Goal: Task Accomplishment & Management: Manage account settings

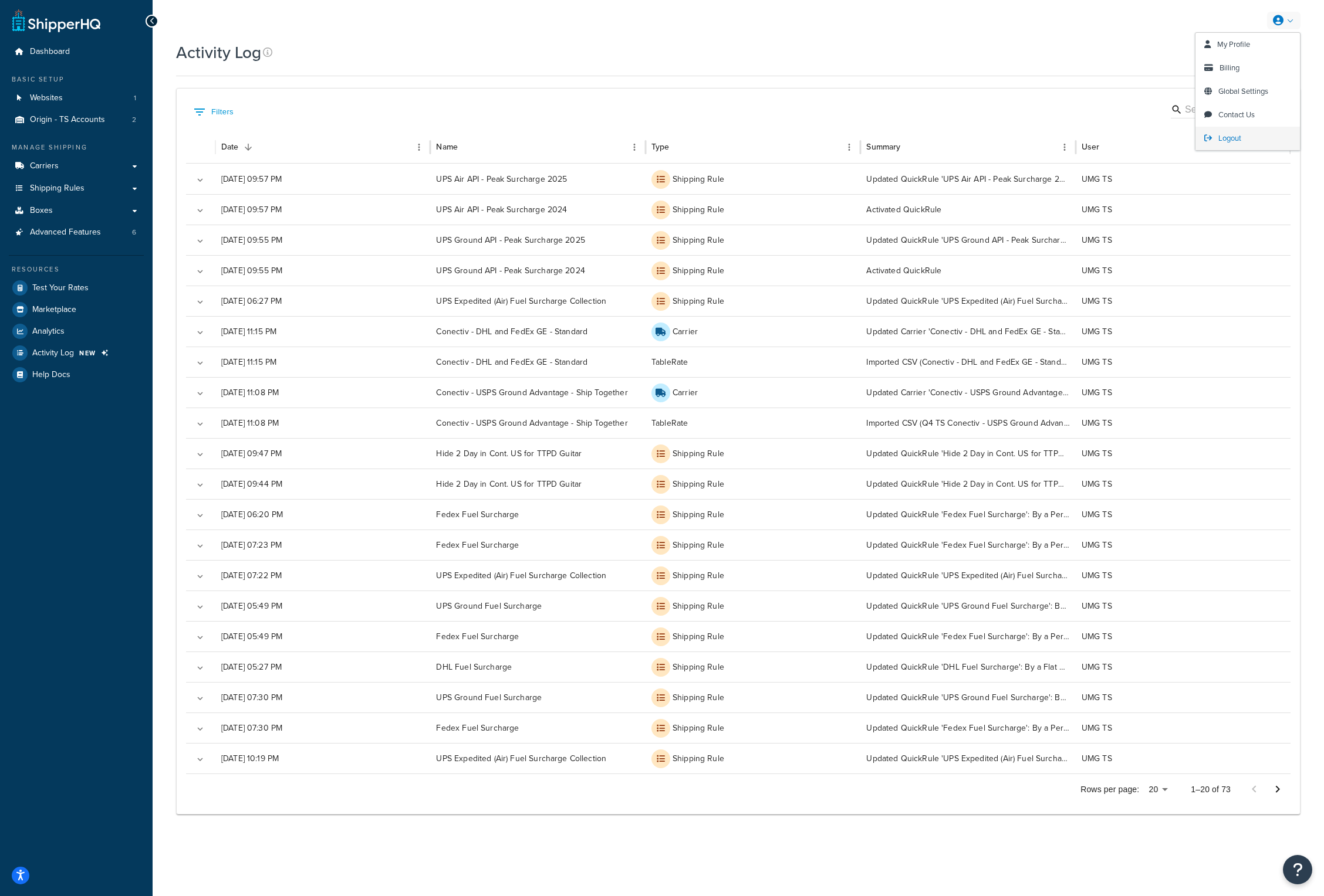
click at [1240, 137] on span "Logout" at bounding box center [1230, 138] width 23 height 11
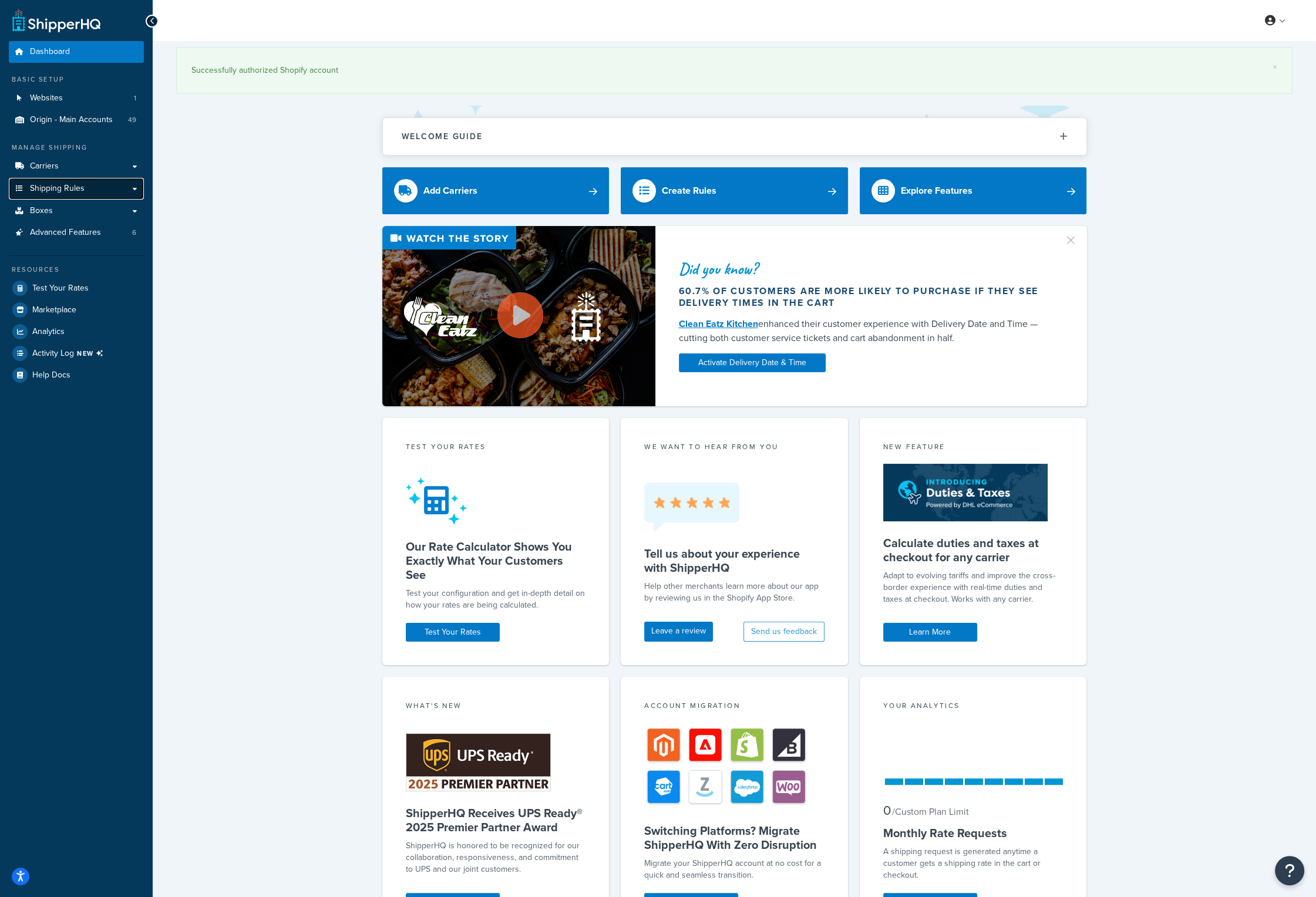
click at [64, 191] on span "Shipping Rules" at bounding box center [57, 189] width 55 height 10
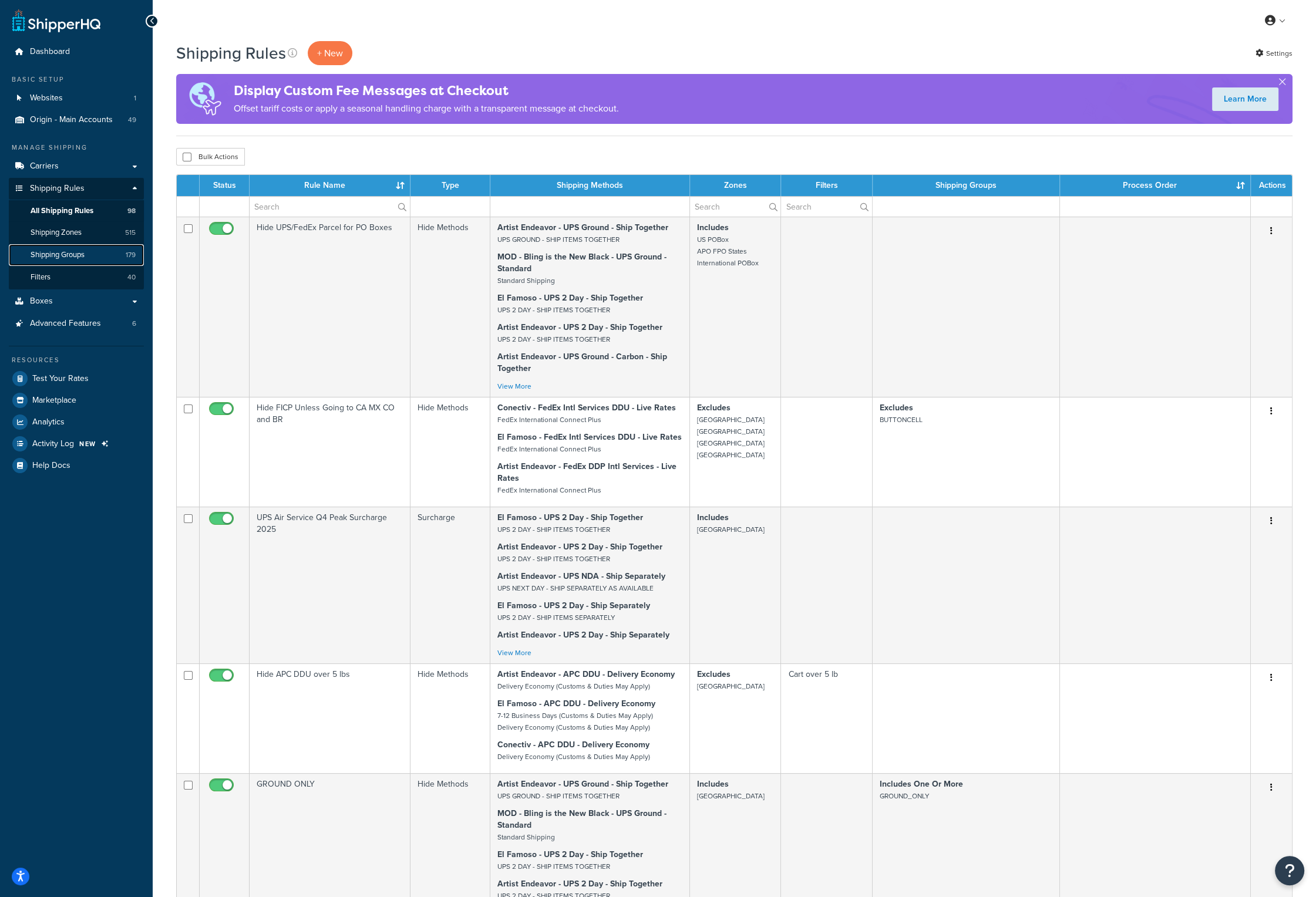
click at [73, 252] on span "Shipping Groups" at bounding box center [57, 256] width 54 height 10
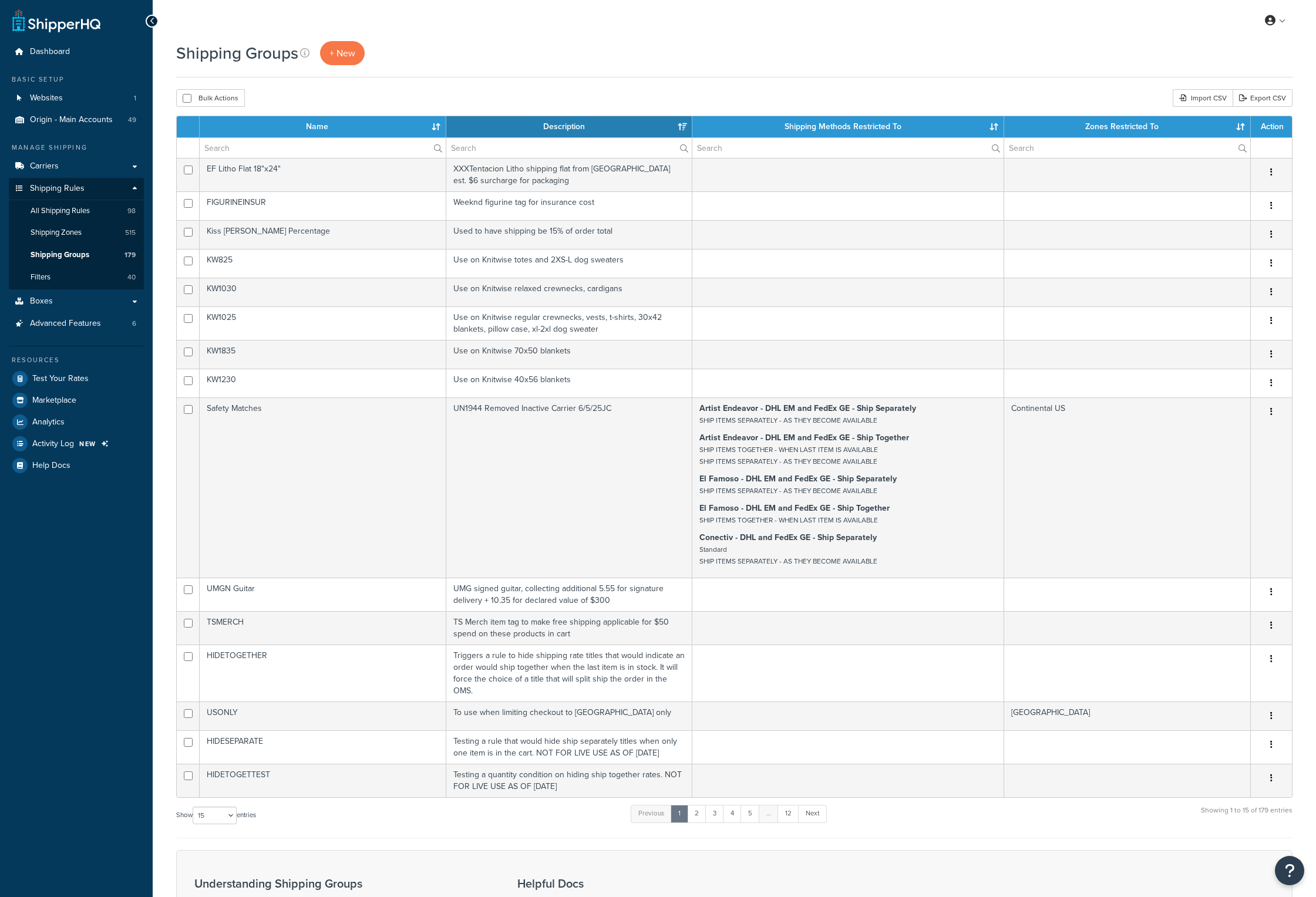
select select "15"
click at [284, 142] on input "text" at bounding box center [322, 147] width 246 height 20
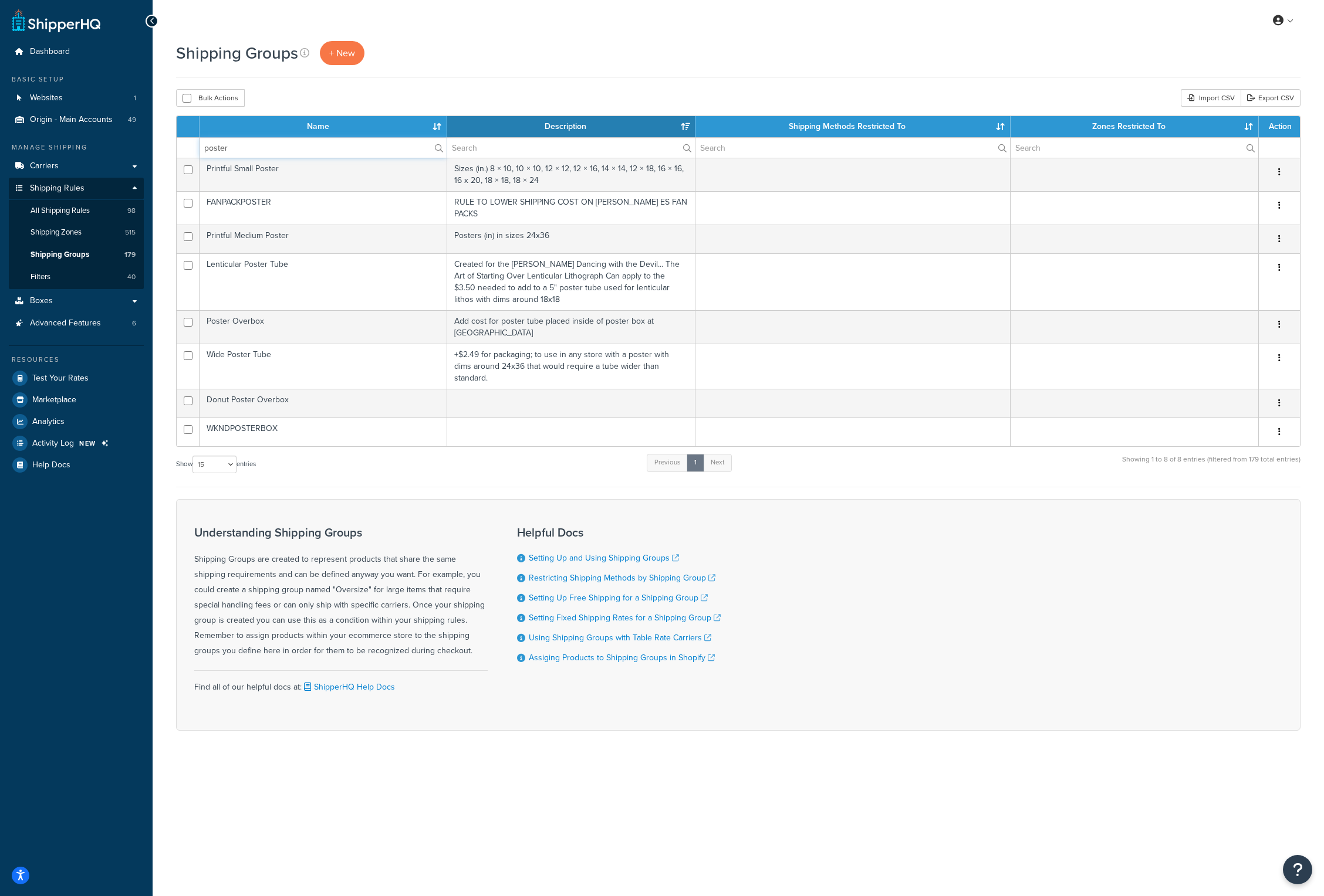
type input "poster"
click at [464, 91] on div "Bulk Actions Duplicate Delete Import CSV Export CSV" at bounding box center [738, 98] width 1125 height 18
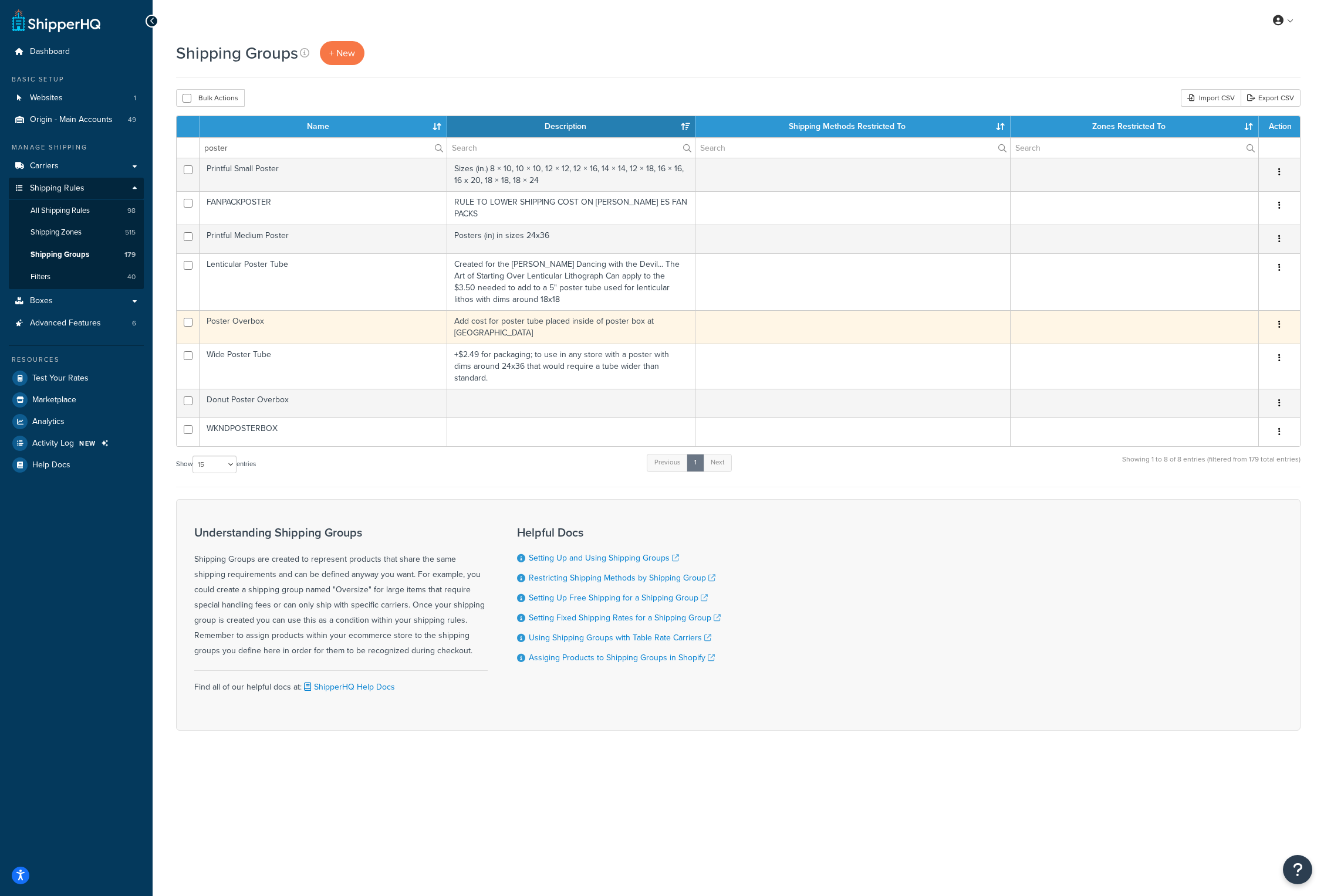
click at [265, 314] on td "Poster Overbox" at bounding box center [323, 327] width 248 height 34
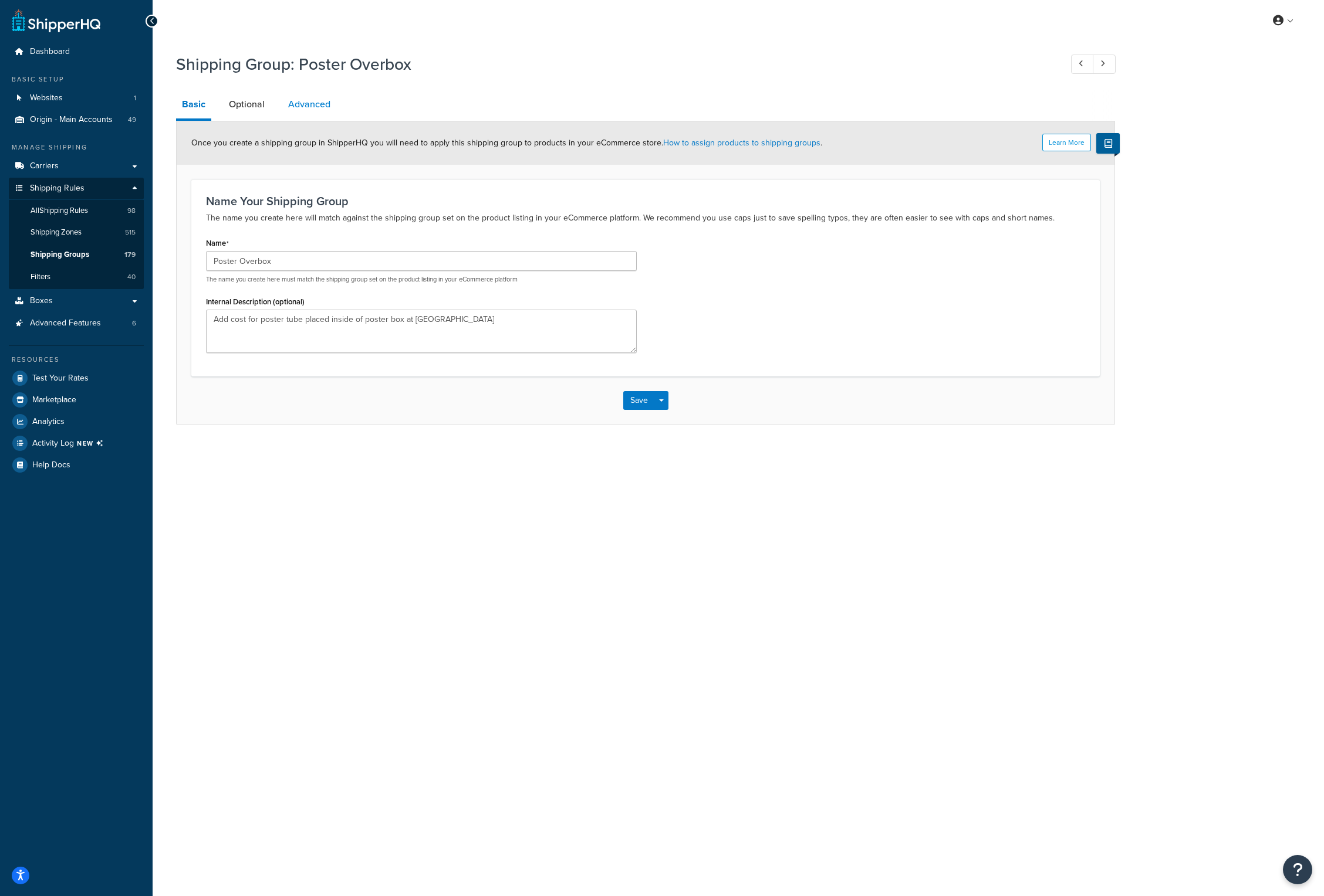
click at [309, 100] on link "Advanced" at bounding box center [309, 104] width 54 height 28
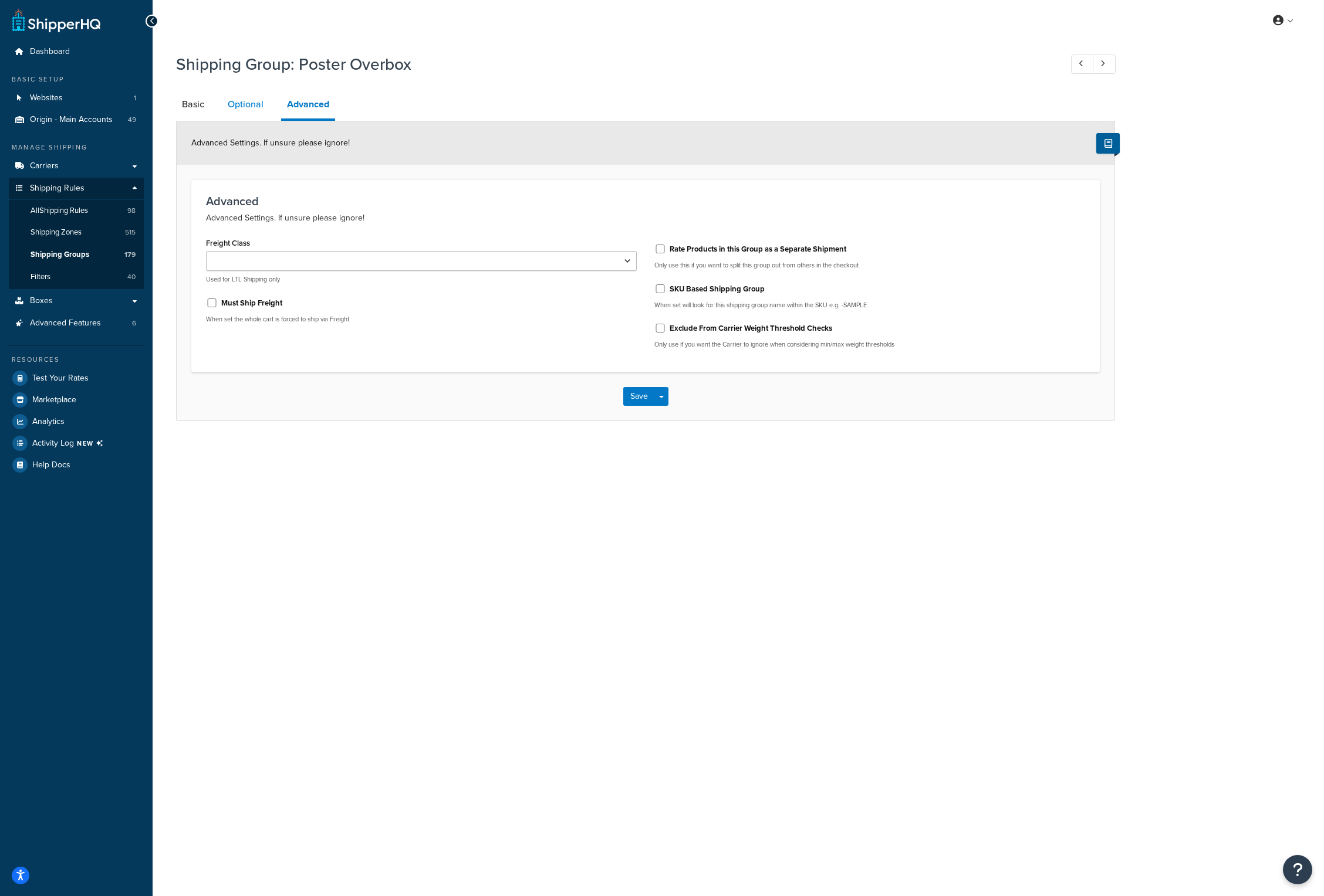
click at [258, 107] on link "Optional" at bounding box center [245, 104] width 48 height 28
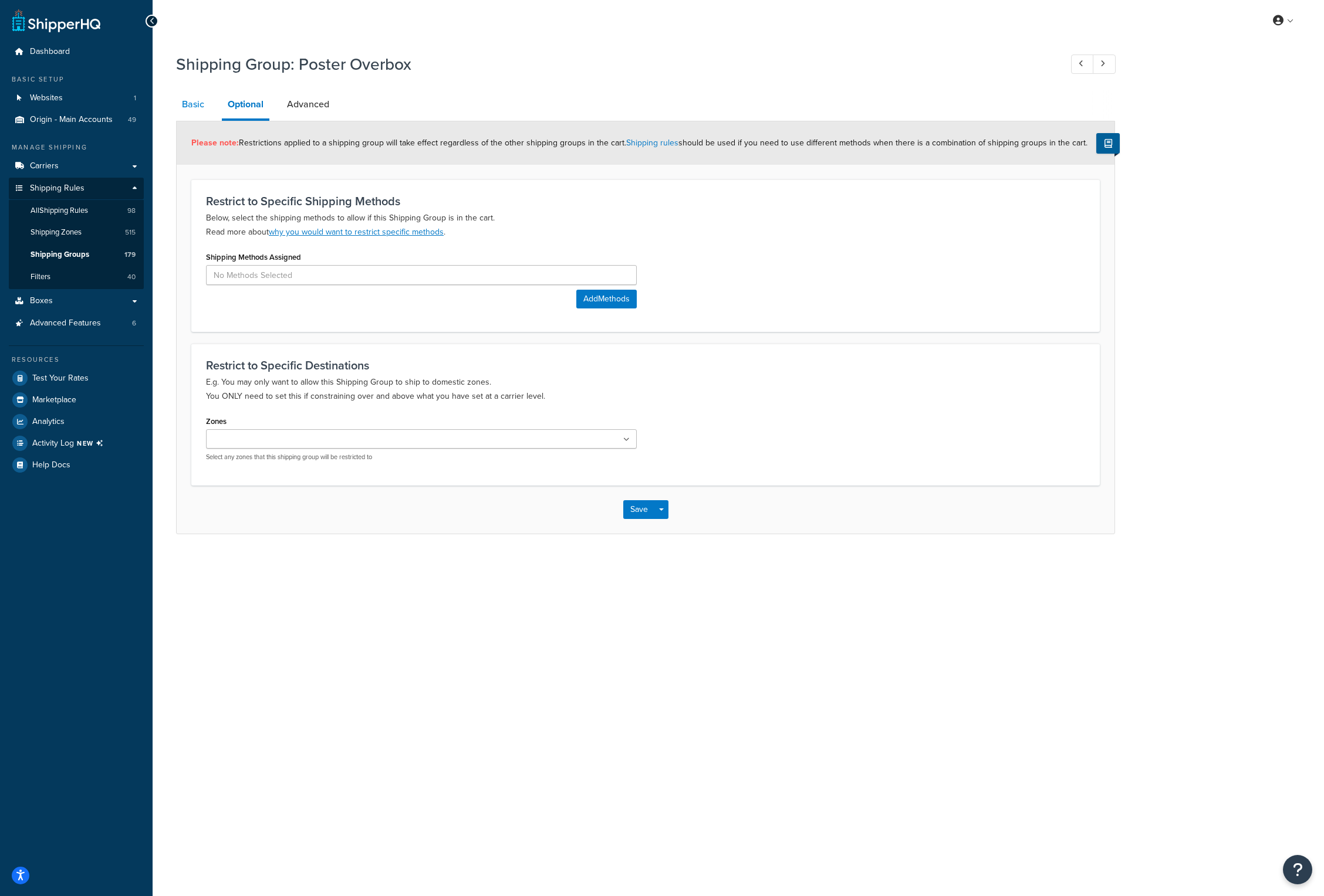
click at [195, 107] on link "Basic" at bounding box center [193, 104] width 34 height 28
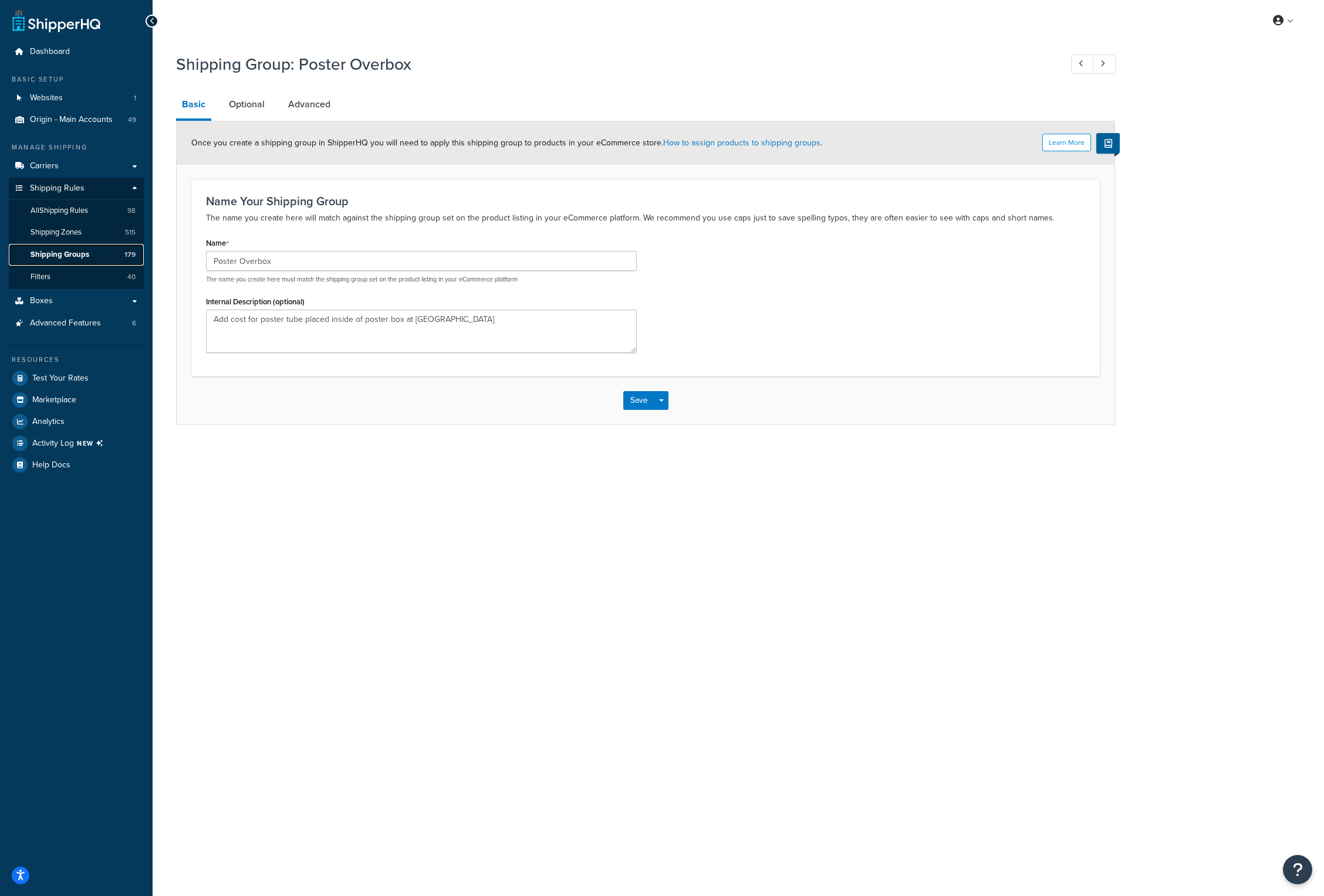
click at [83, 248] on link "Shipping Groups 179" at bounding box center [76, 255] width 135 height 22
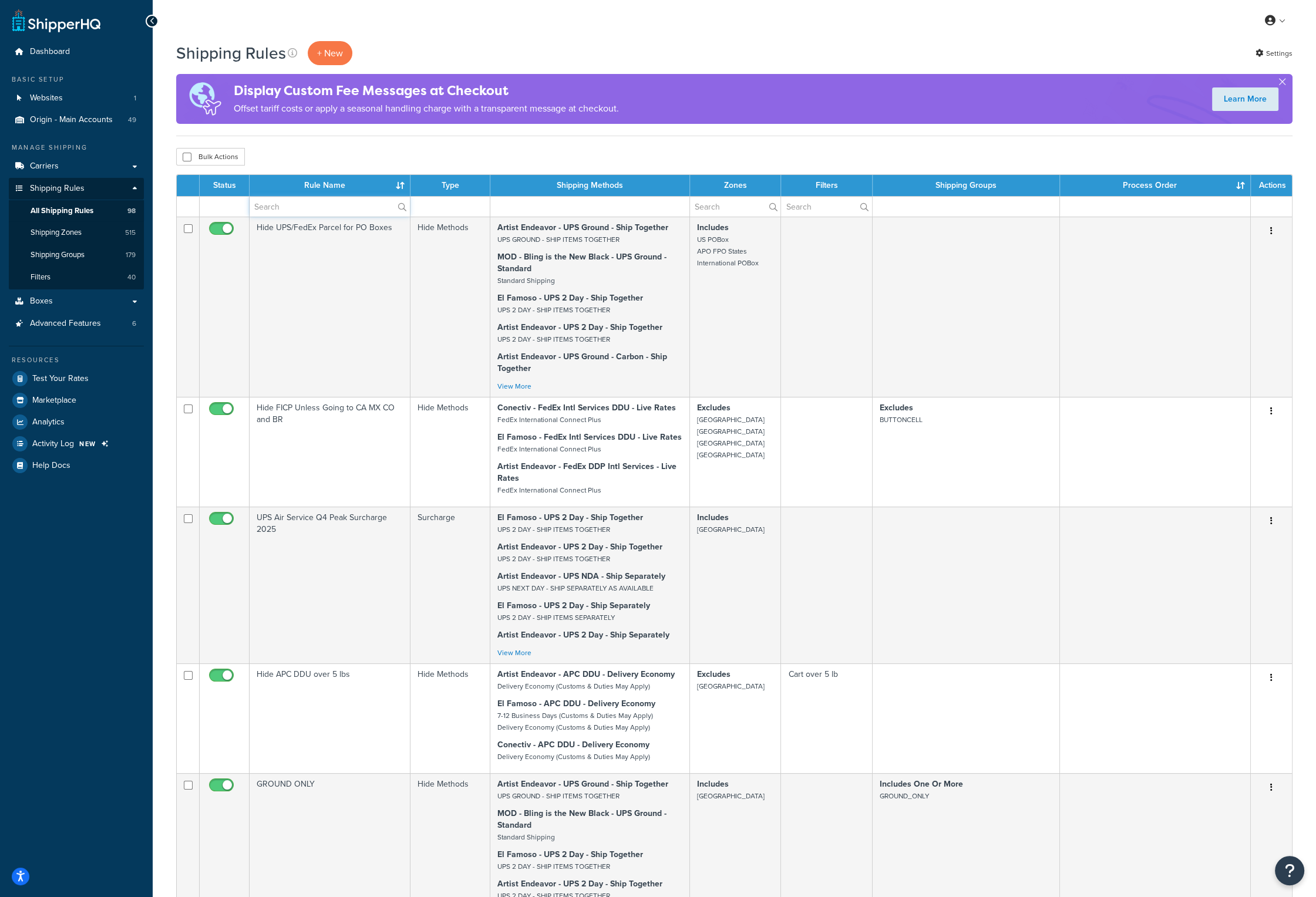
click at [350, 216] on input "text" at bounding box center [330, 206] width 160 height 20
type input "poster"
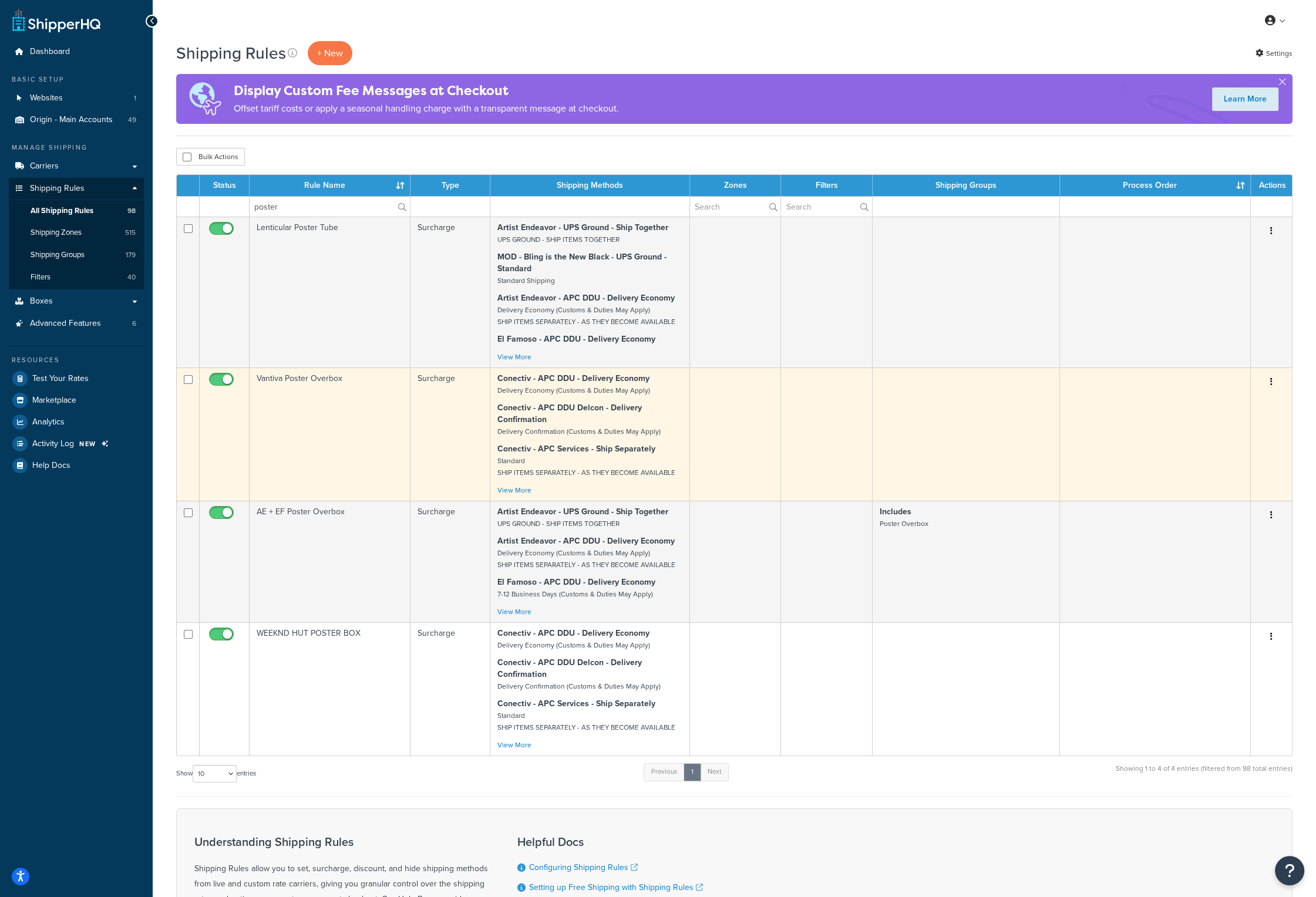
click at [317, 376] on td "Vantiva Poster Overbox" at bounding box center [330, 434] width 161 height 134
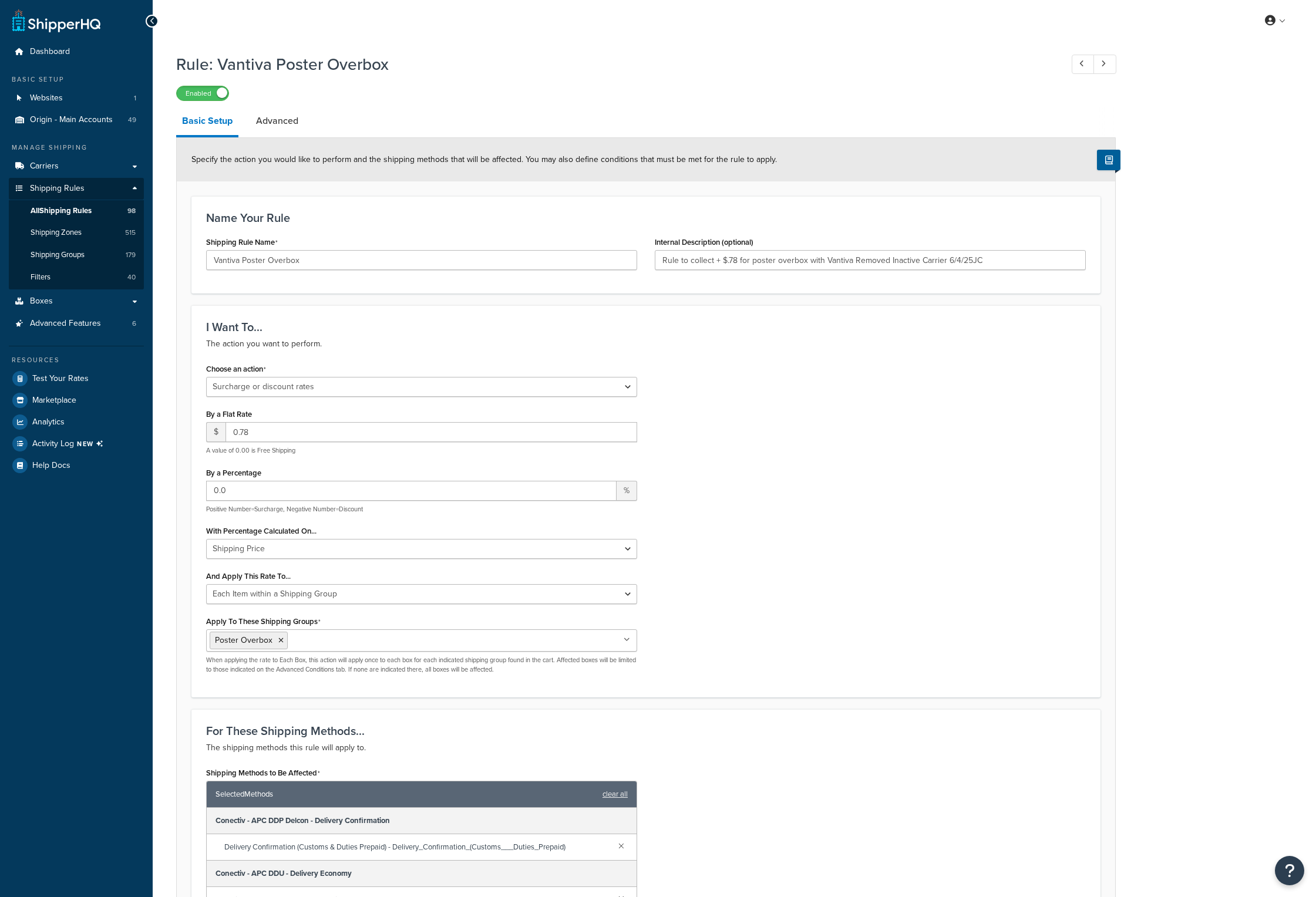
select select "SURCHARGE"
select select "ITEM"
click at [280, 124] on link "Advanced" at bounding box center [277, 121] width 54 height 28
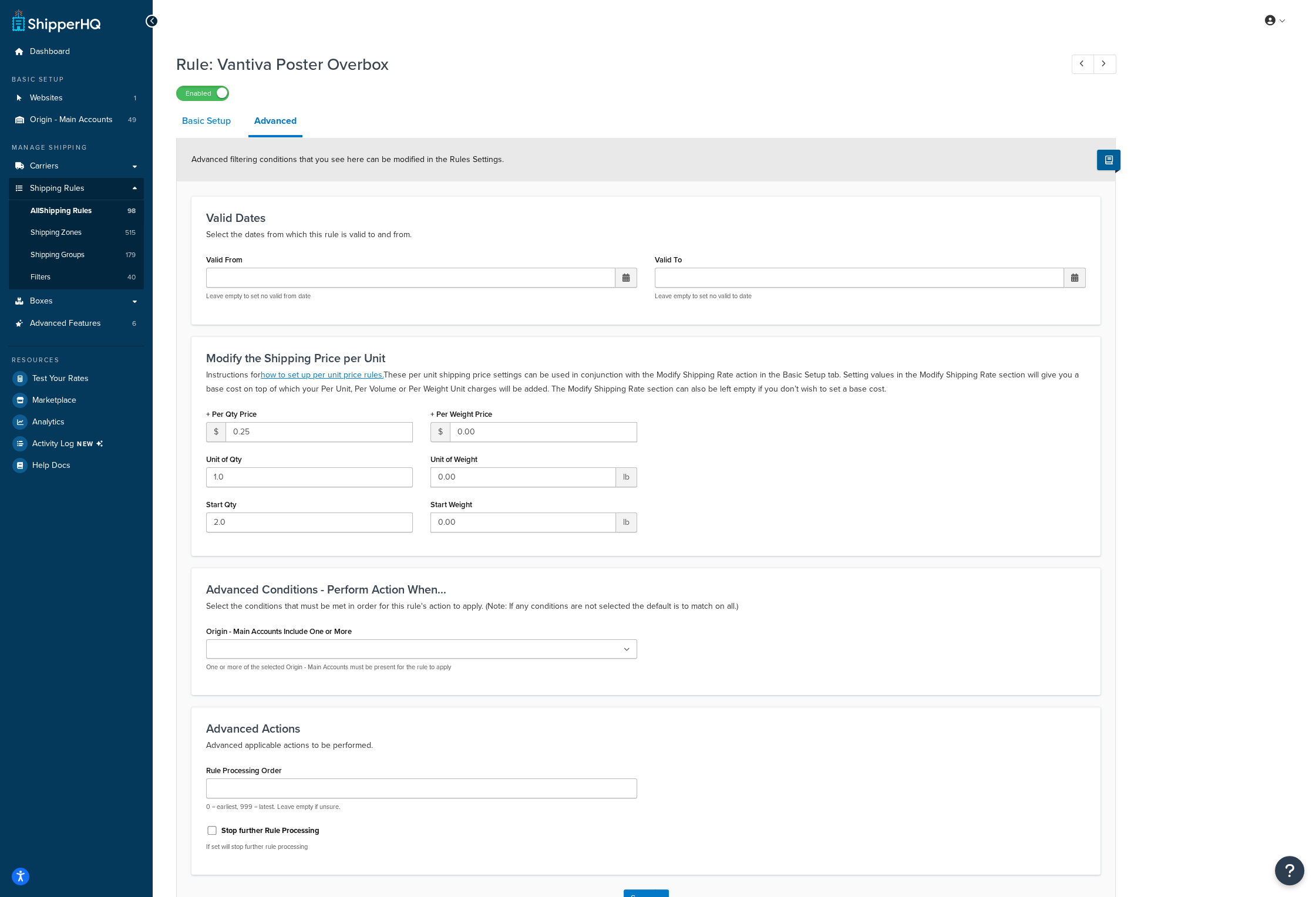
click at [227, 132] on link "Basic Setup" at bounding box center [206, 121] width 60 height 28
select select "SURCHARGE"
select select "ITEM"
select select "SURCHARGE"
select select "ITEM"
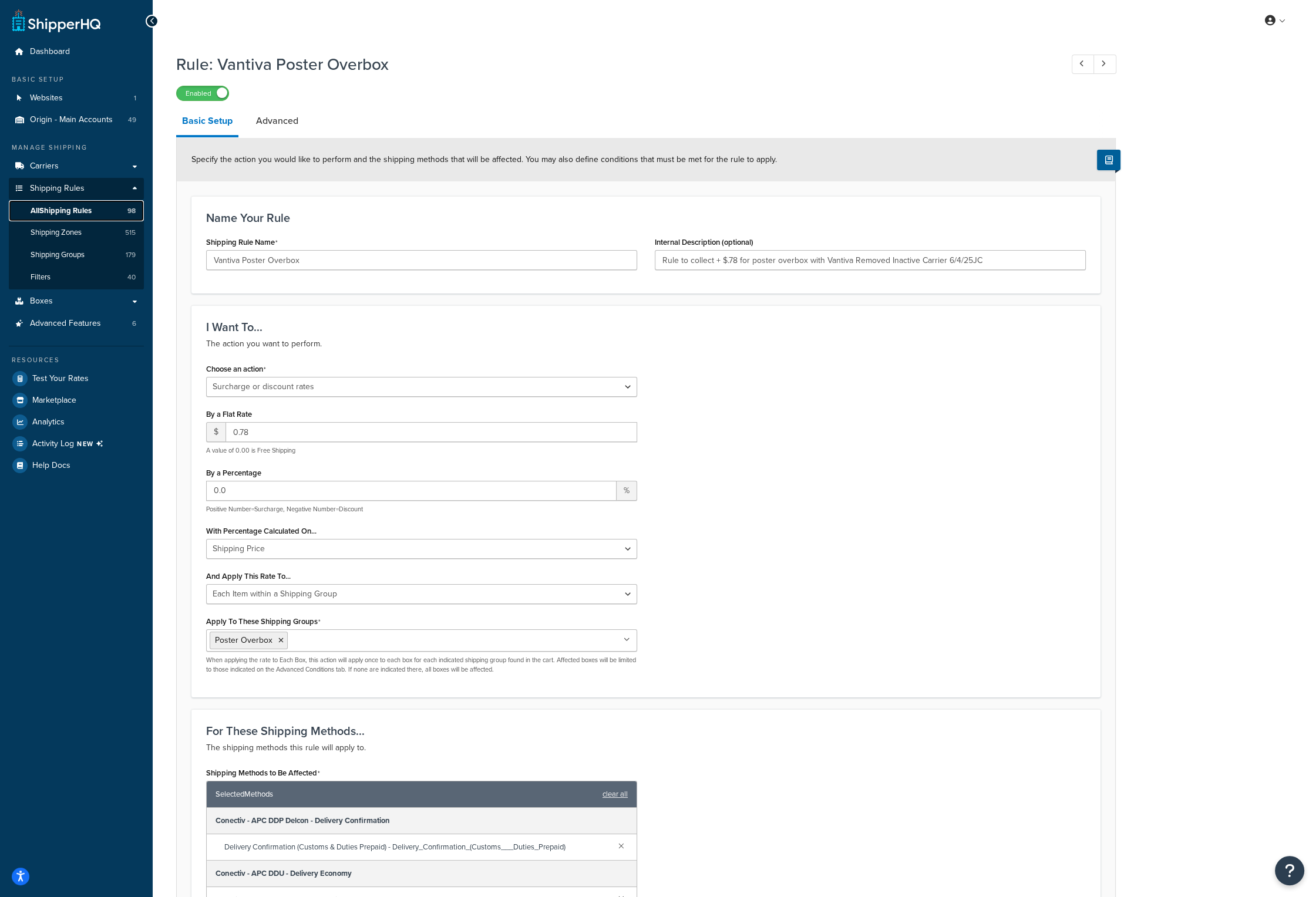
click at [65, 202] on link "All Shipping Rules 98" at bounding box center [76, 211] width 135 height 22
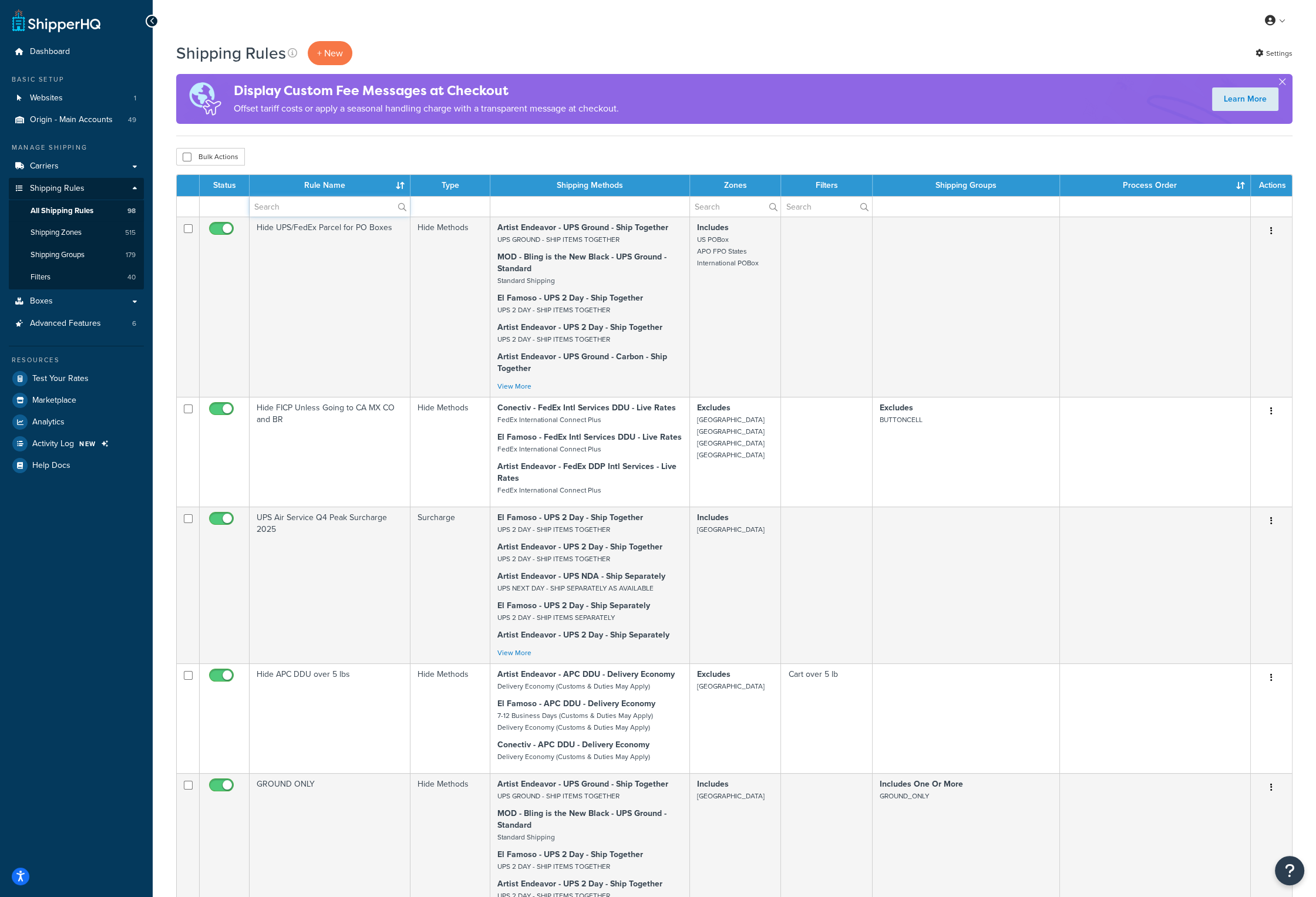
click at [309, 202] on input "text" at bounding box center [330, 206] width 160 height 20
type input "poster"
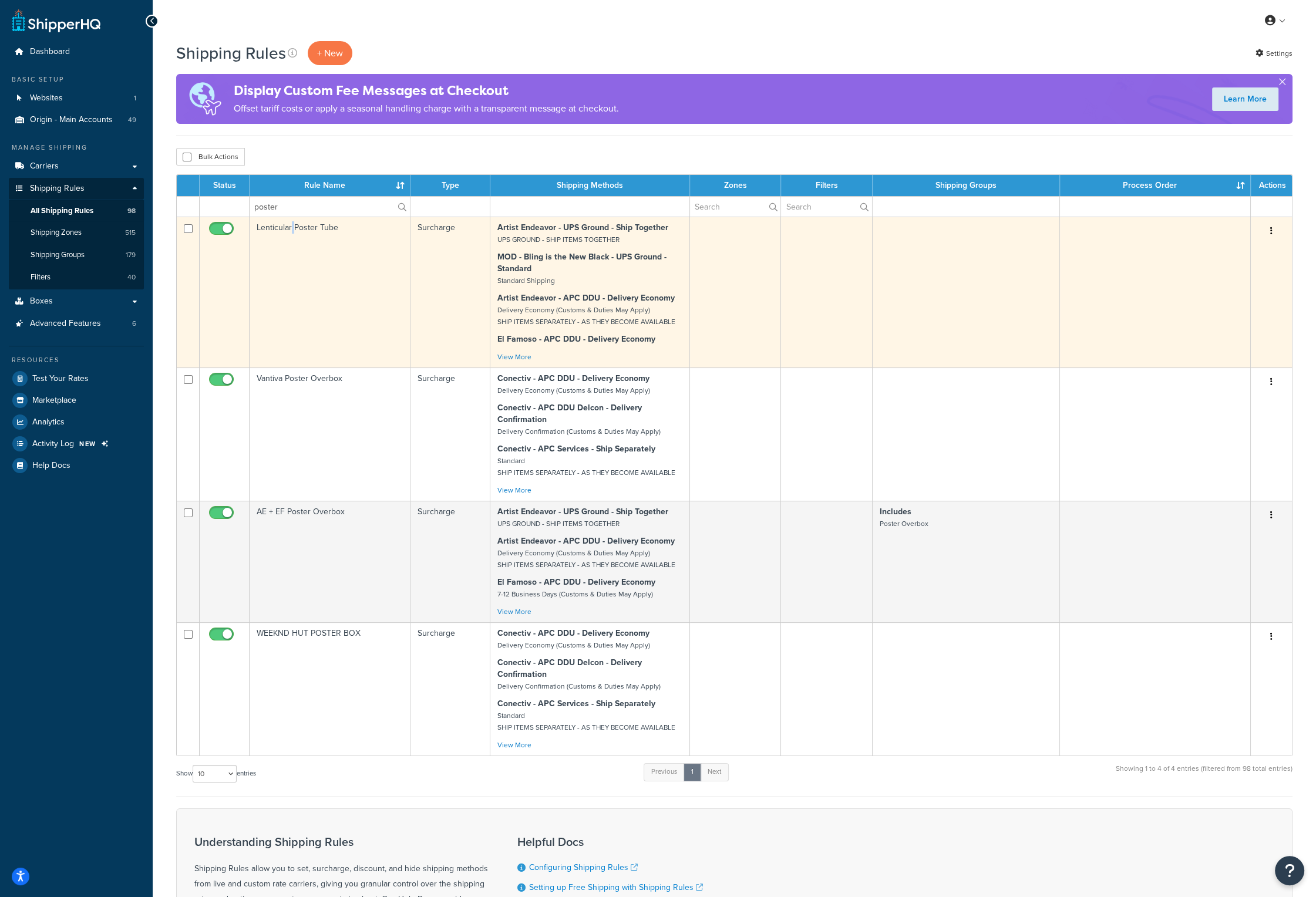
drag, startPoint x: 315, startPoint y: 223, endPoint x: 292, endPoint y: 226, distance: 23.2
click at [292, 226] on td "Lenticular Poster Tube" at bounding box center [330, 292] width 161 height 151
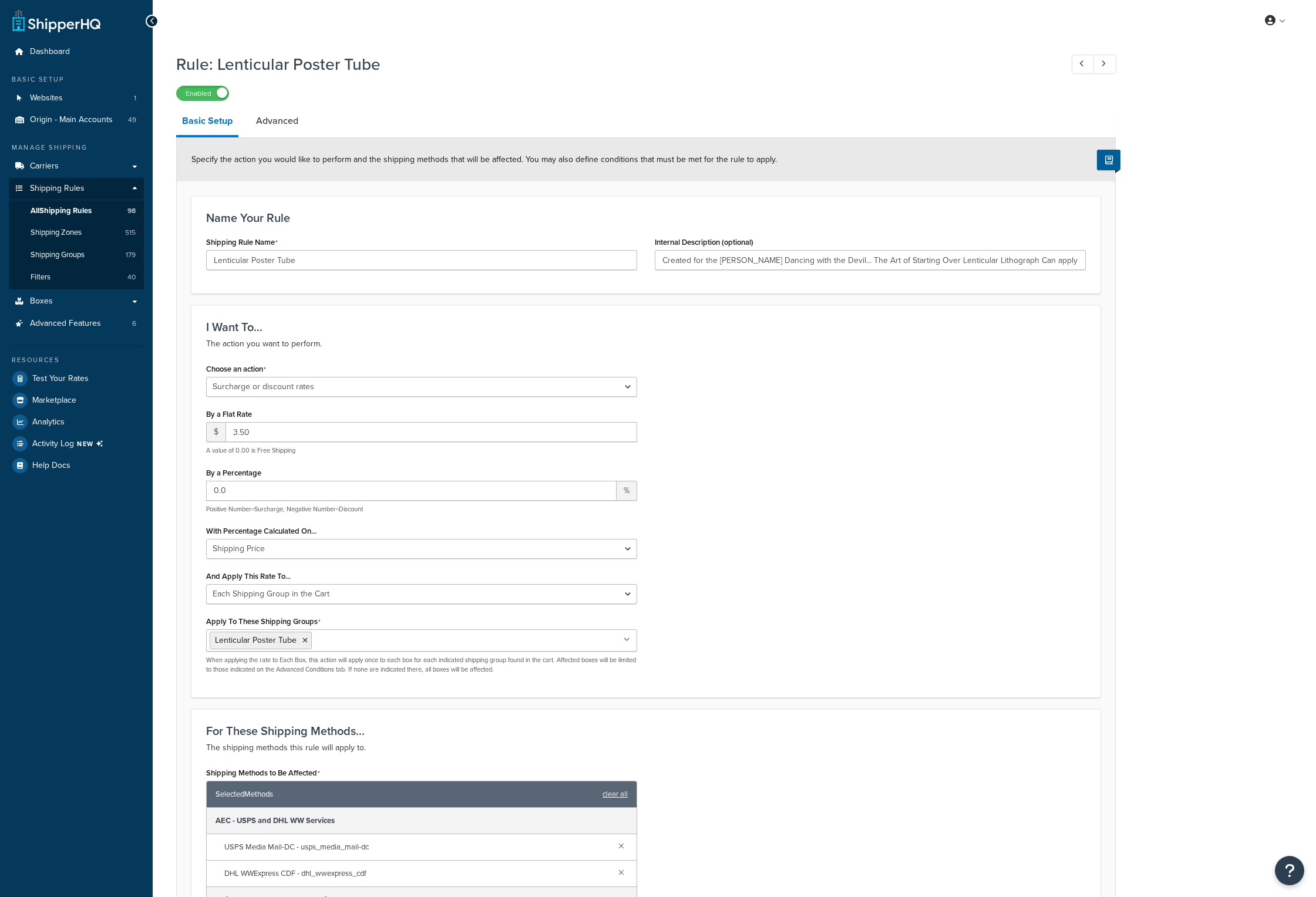
select select "SURCHARGE"
select select "SHIPPING_GROUP"
click at [88, 210] on span "All Shipping Rules" at bounding box center [61, 211] width 61 height 10
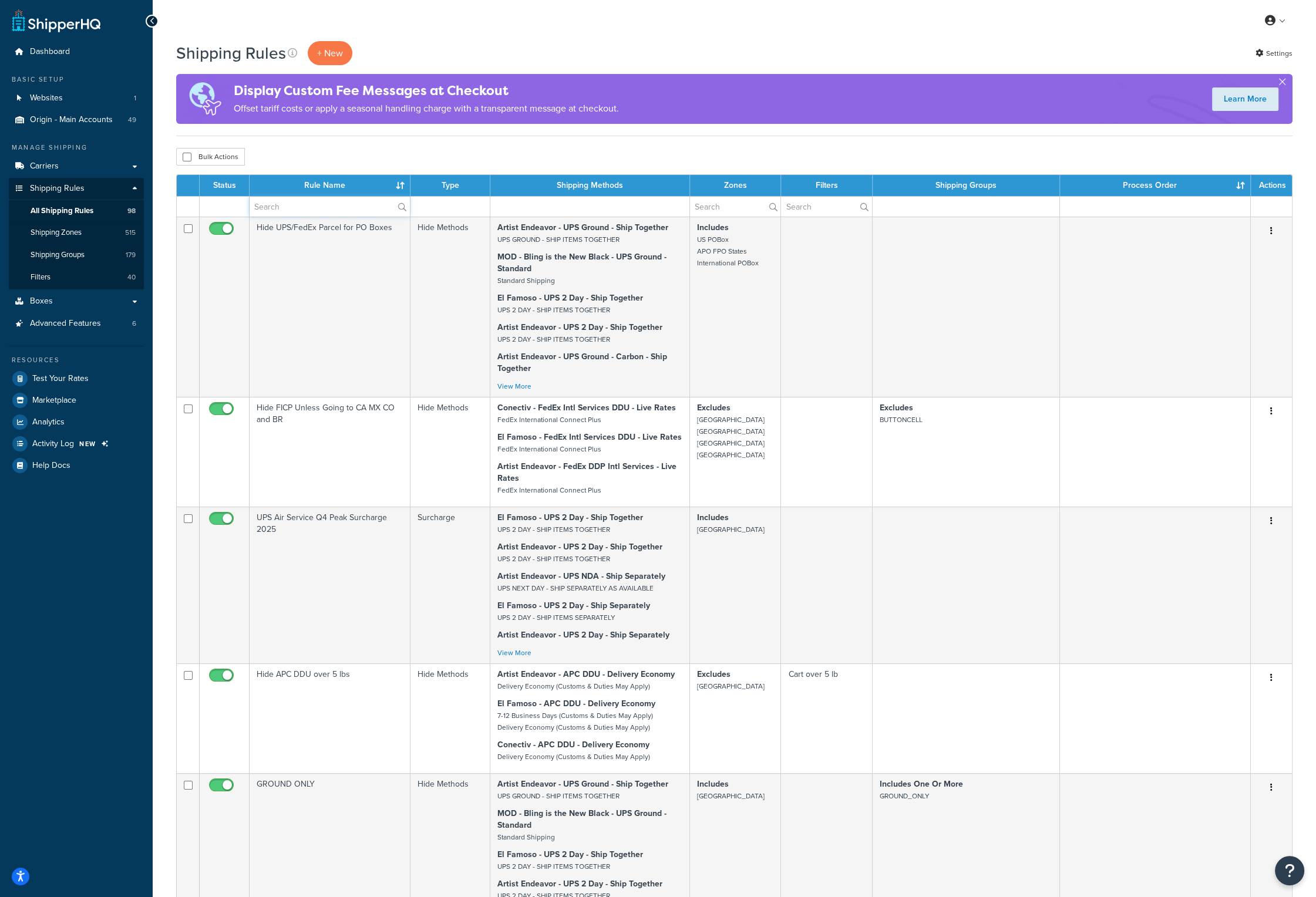
click at [326, 206] on input "text" at bounding box center [330, 206] width 160 height 20
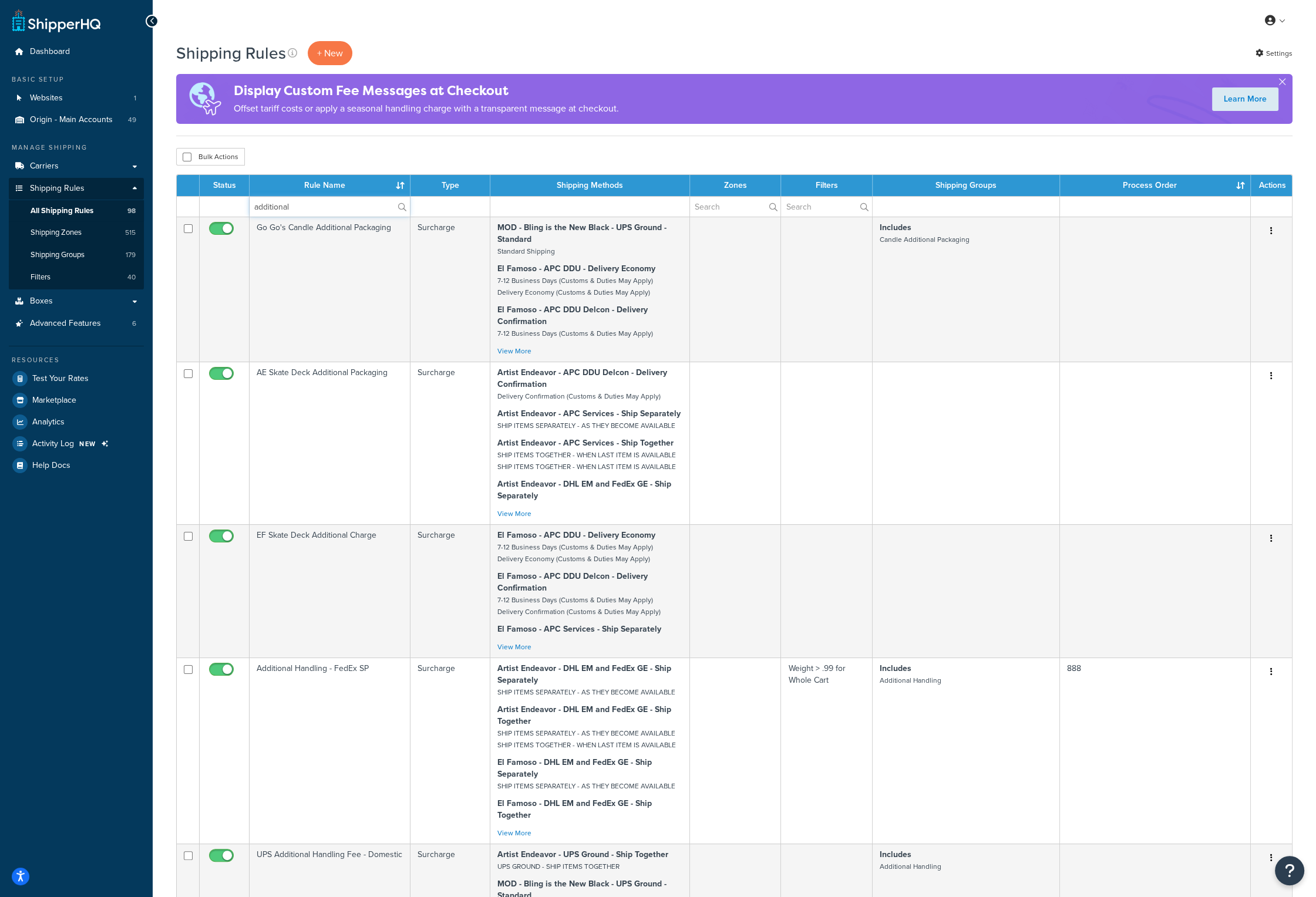
type input "additional"
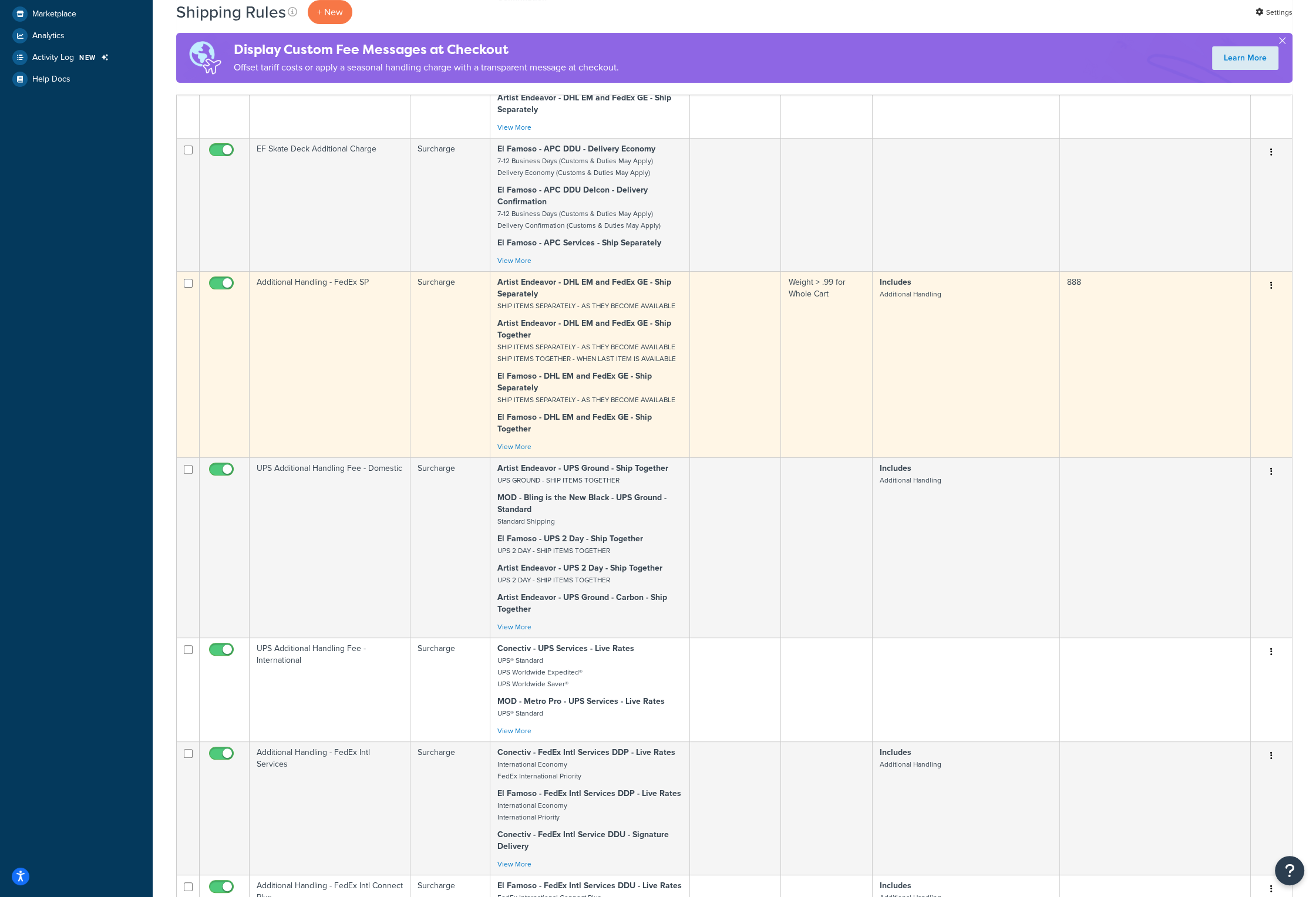
scroll to position [352, 0]
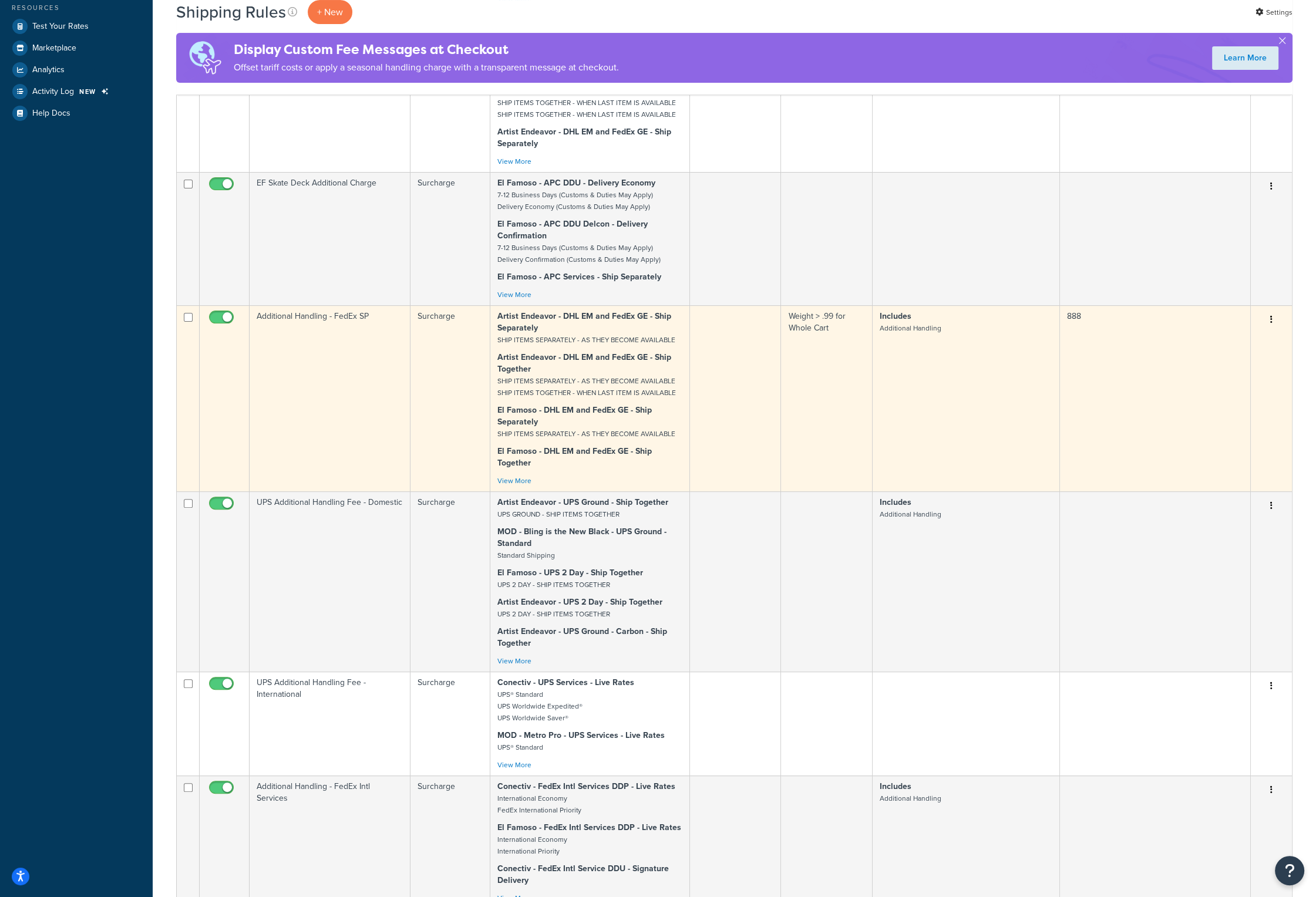
click at [308, 314] on td "Additional Handling - FedEx SP" at bounding box center [330, 398] width 161 height 186
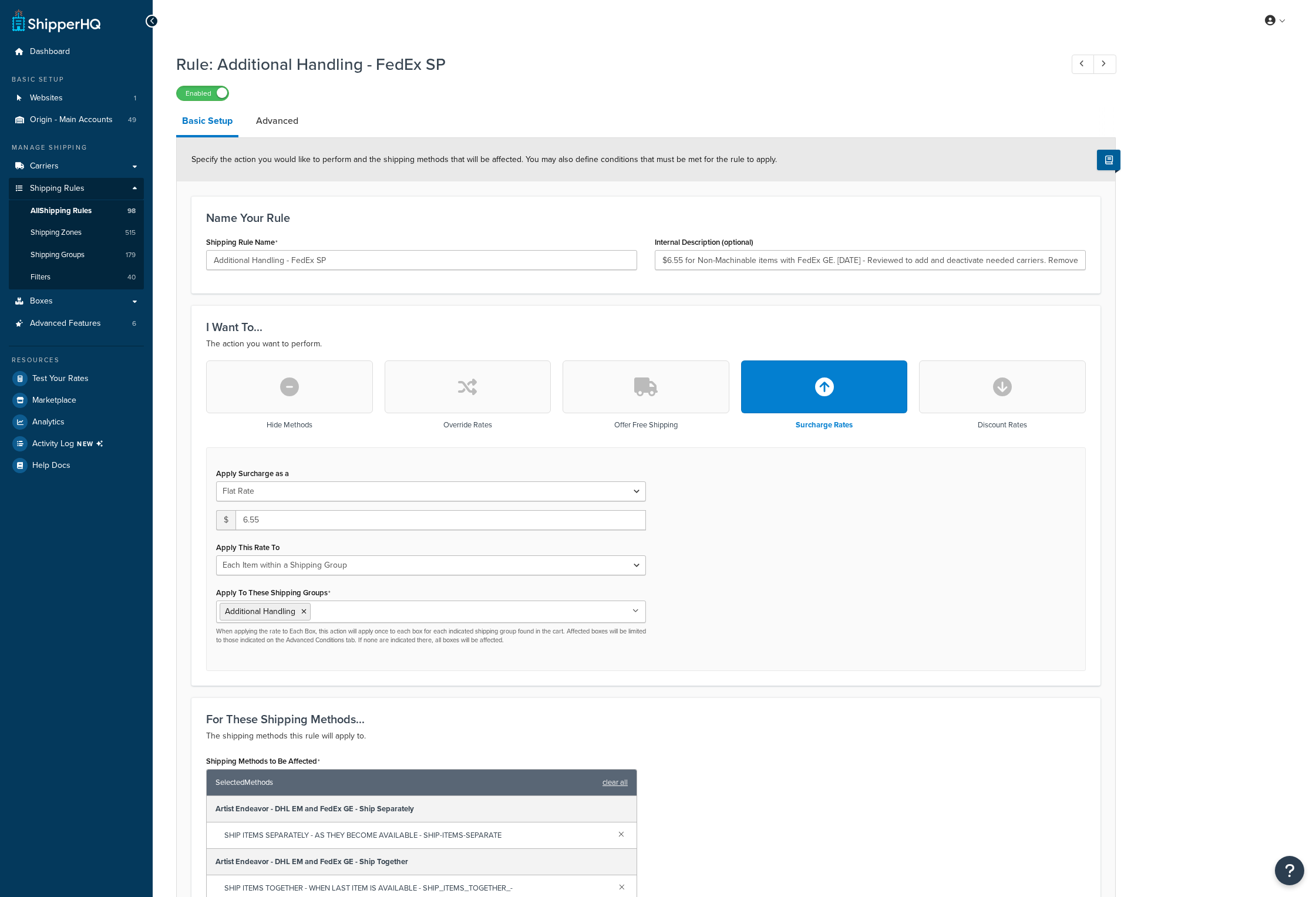
select select "ITEM"
click at [1271, 847] on div "Rule: Additional Handling - FedEx SP Enabled Basic Setup Advanced Specify the a…" at bounding box center [734, 757] width 1163 height 1420
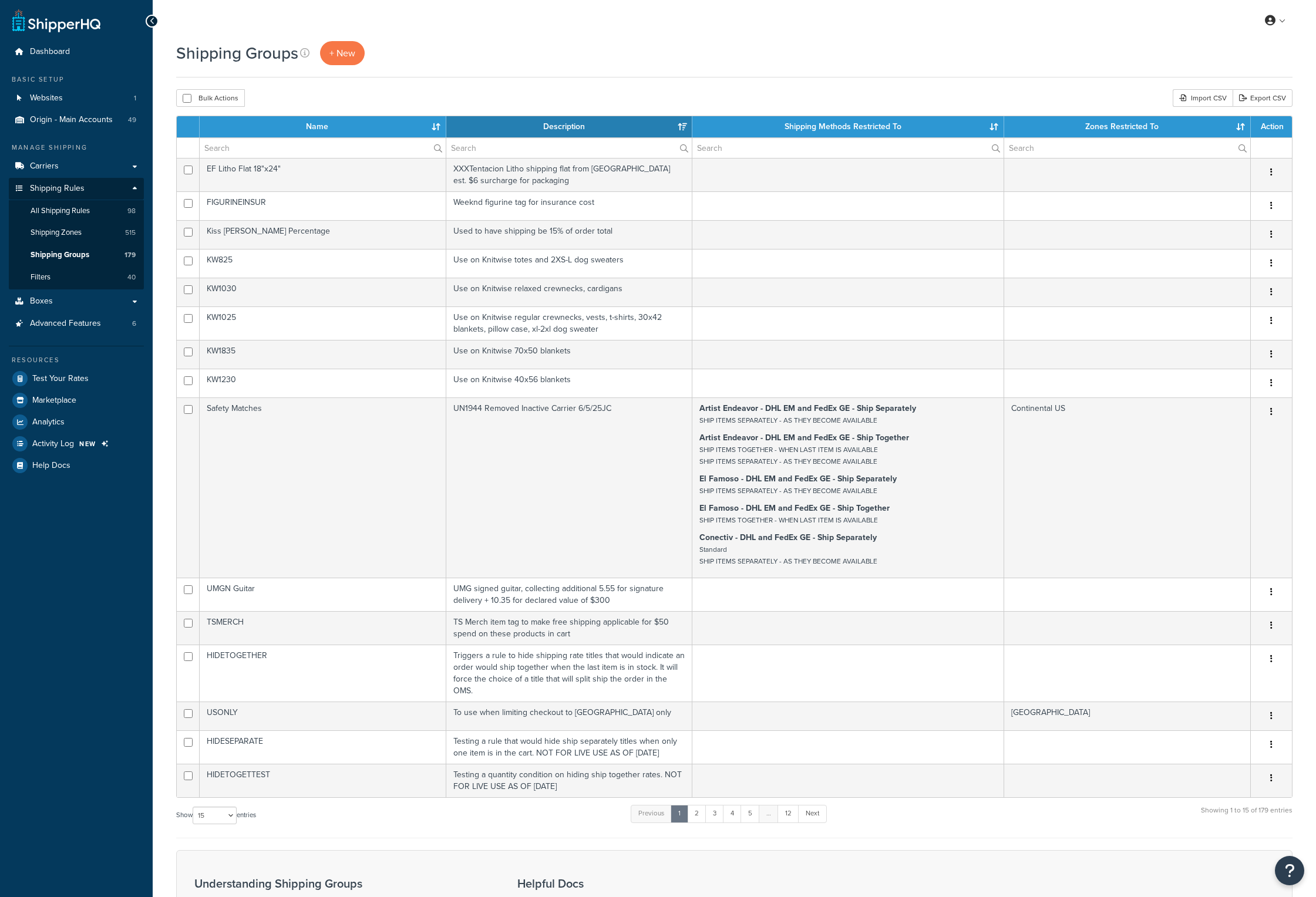
select select "15"
click at [276, 149] on input "text" at bounding box center [322, 147] width 246 height 20
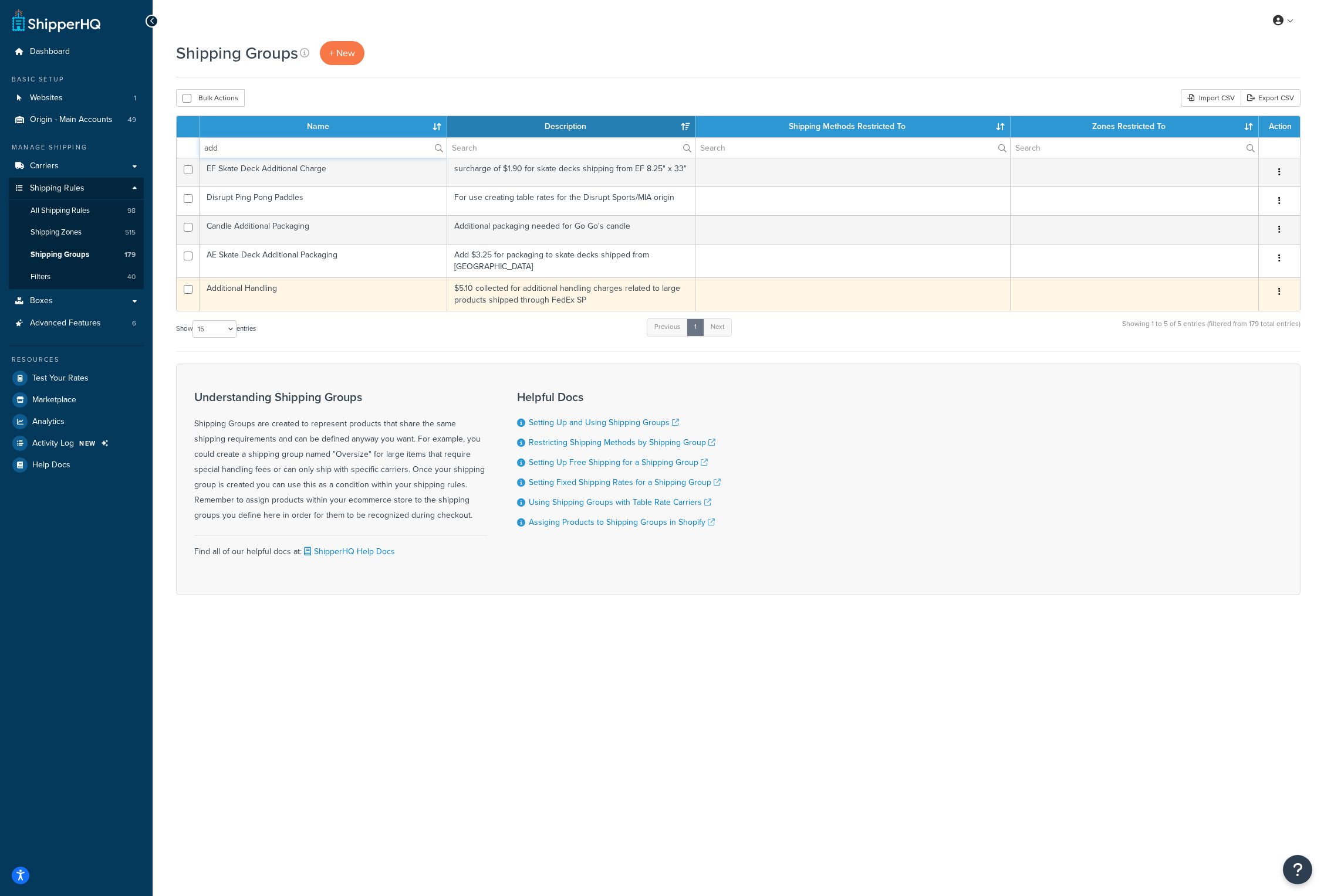
type input "add"
click at [253, 284] on td "Additional Handling" at bounding box center [323, 294] width 248 height 34
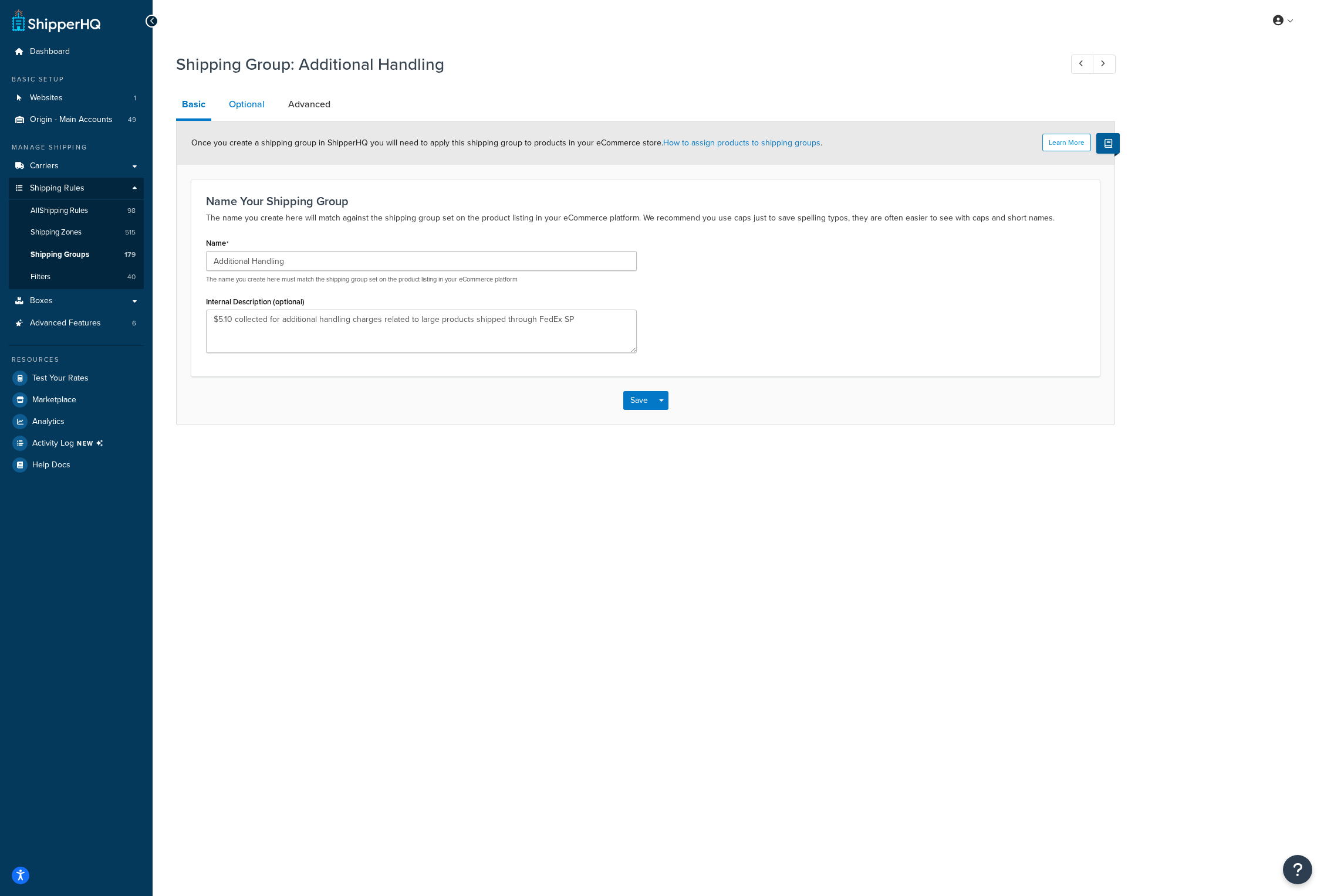
click at [245, 99] on link "Optional" at bounding box center [247, 104] width 48 height 28
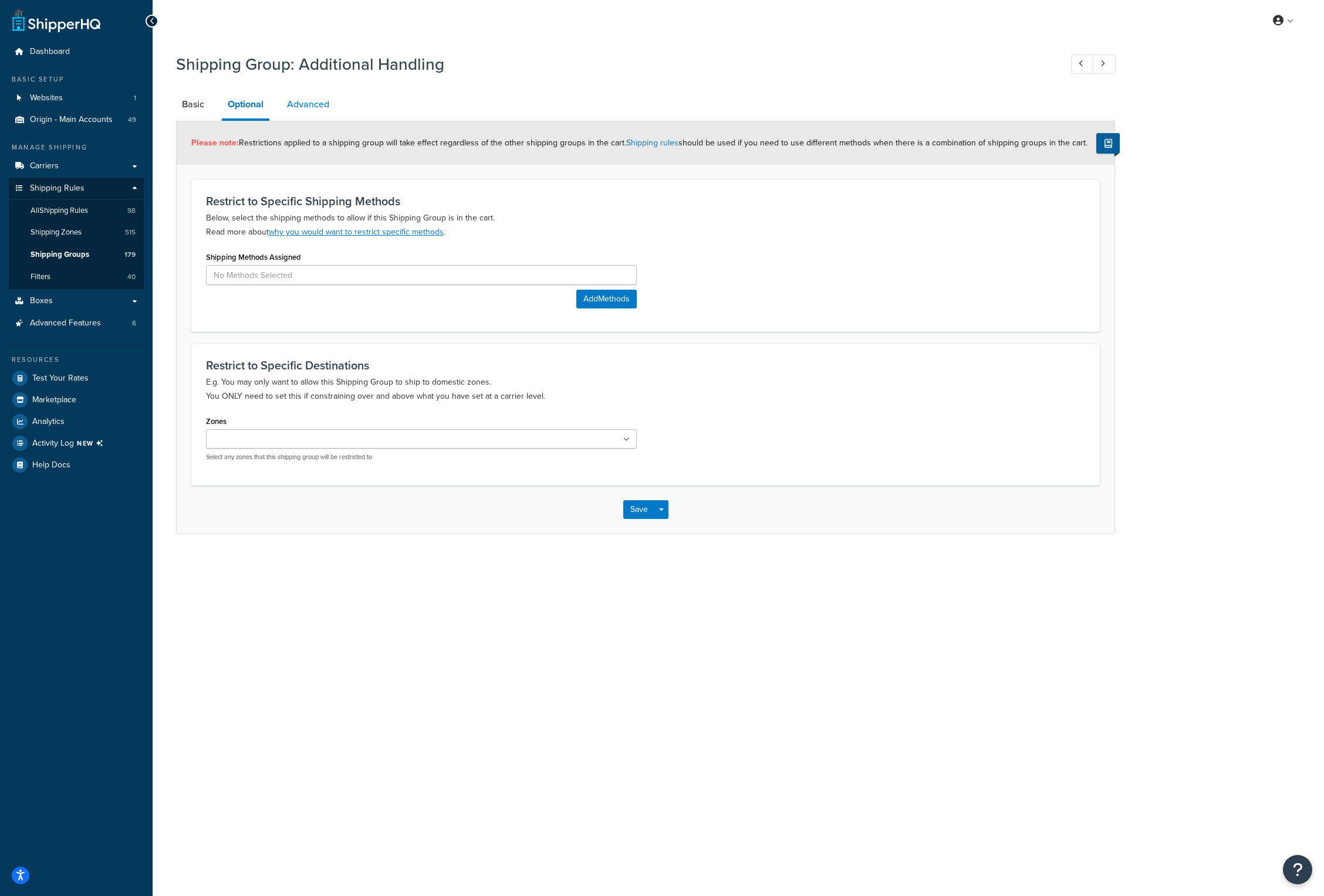
click at [302, 106] on link "Advanced" at bounding box center [307, 104] width 54 height 28
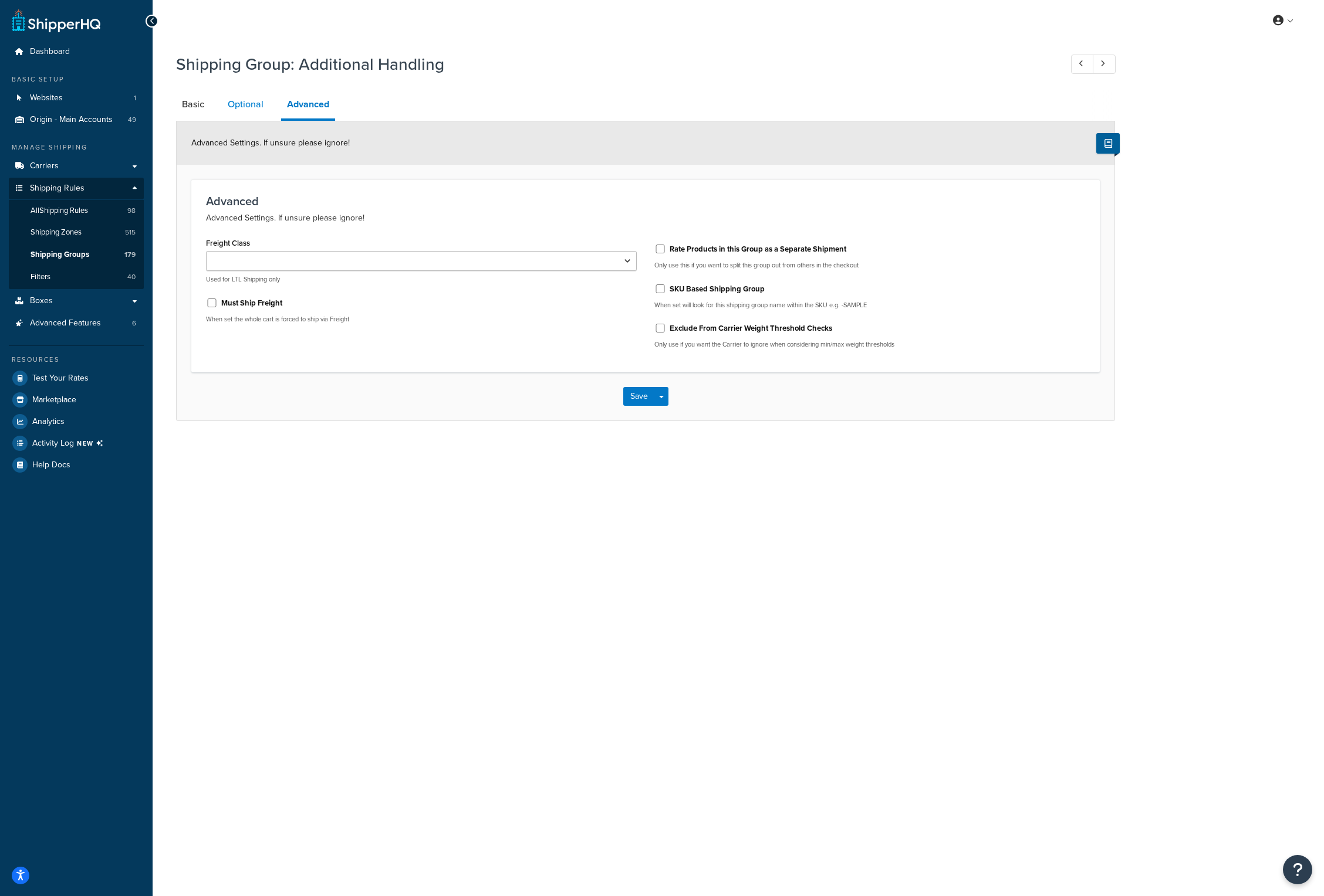
click at [259, 110] on link "Optional" at bounding box center [245, 104] width 48 height 28
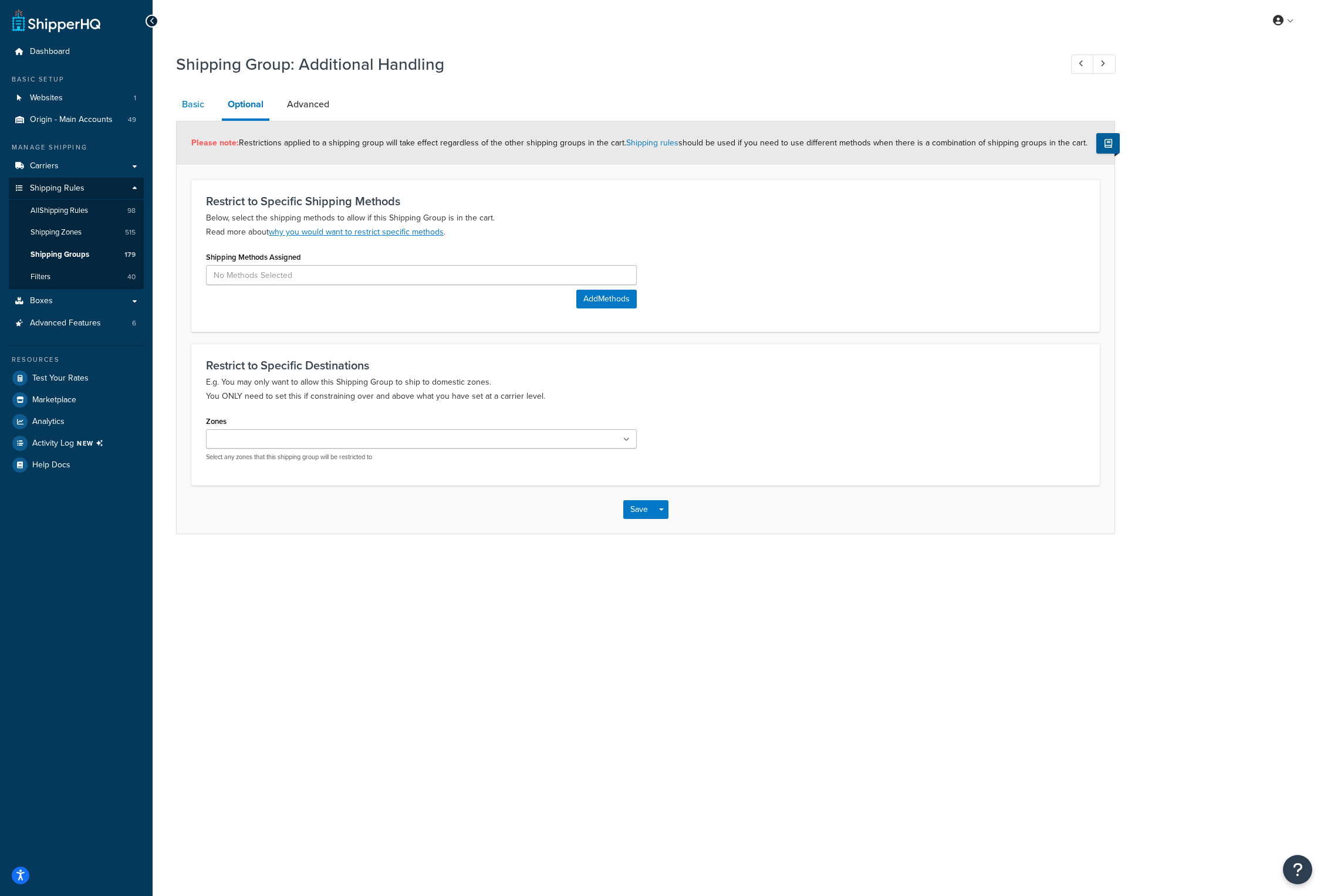
click at [202, 104] on link "Basic" at bounding box center [193, 104] width 34 height 28
